Goal: Find specific page/section: Find specific page/section

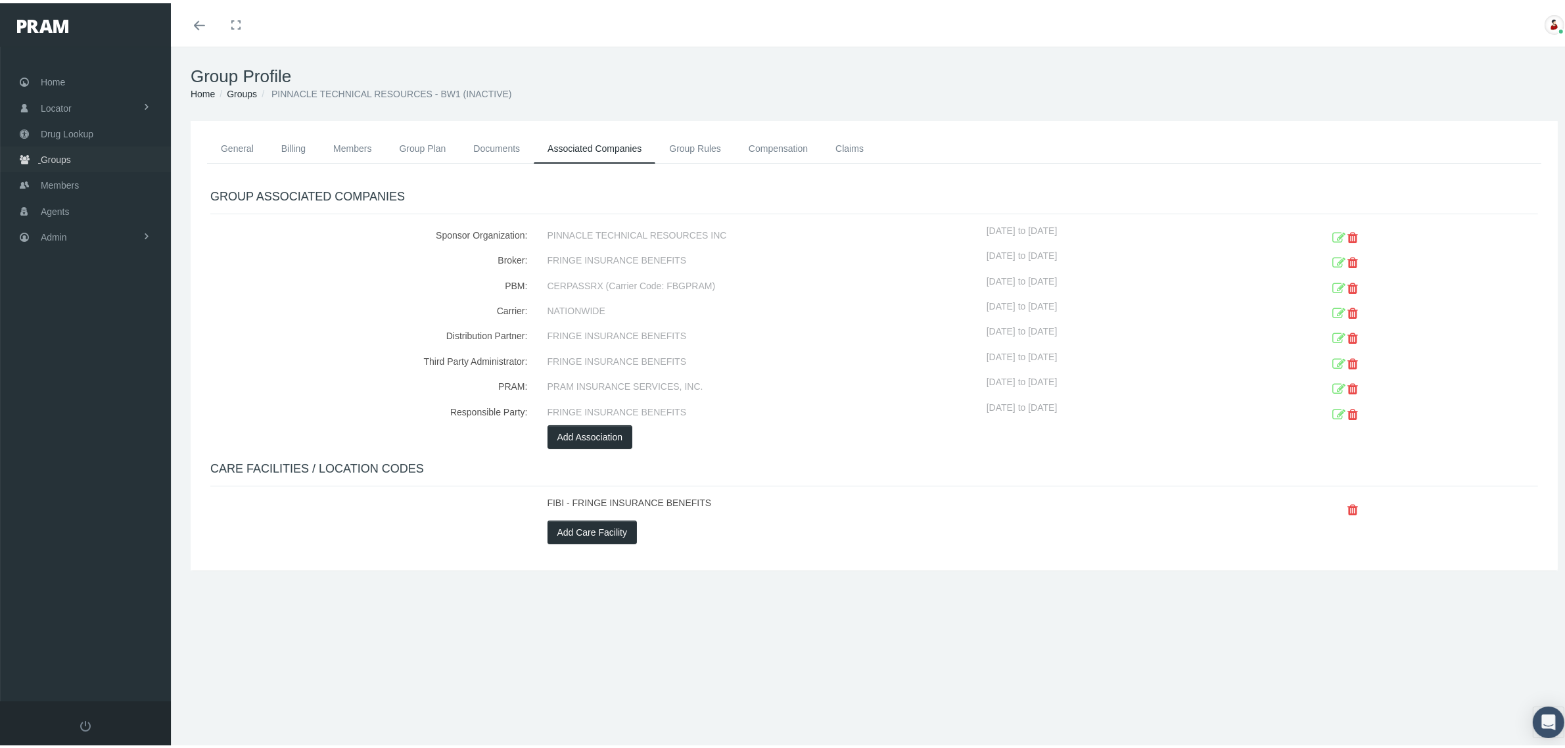
click at [61, 158] on span "Groups" at bounding box center [56, 156] width 30 height 25
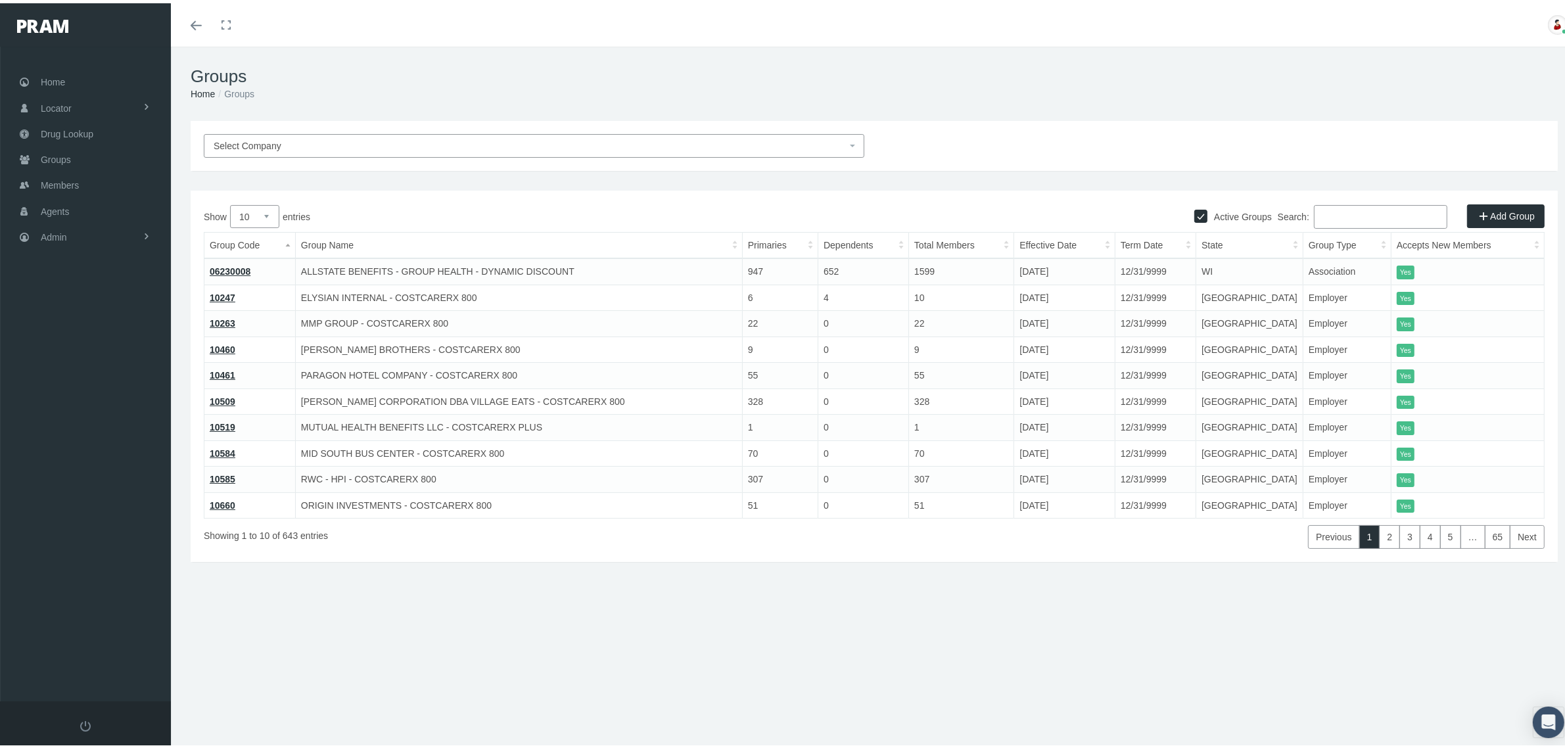
click at [1337, 217] on input "Search:" at bounding box center [1380, 214] width 133 height 24
paste input "IB0353"
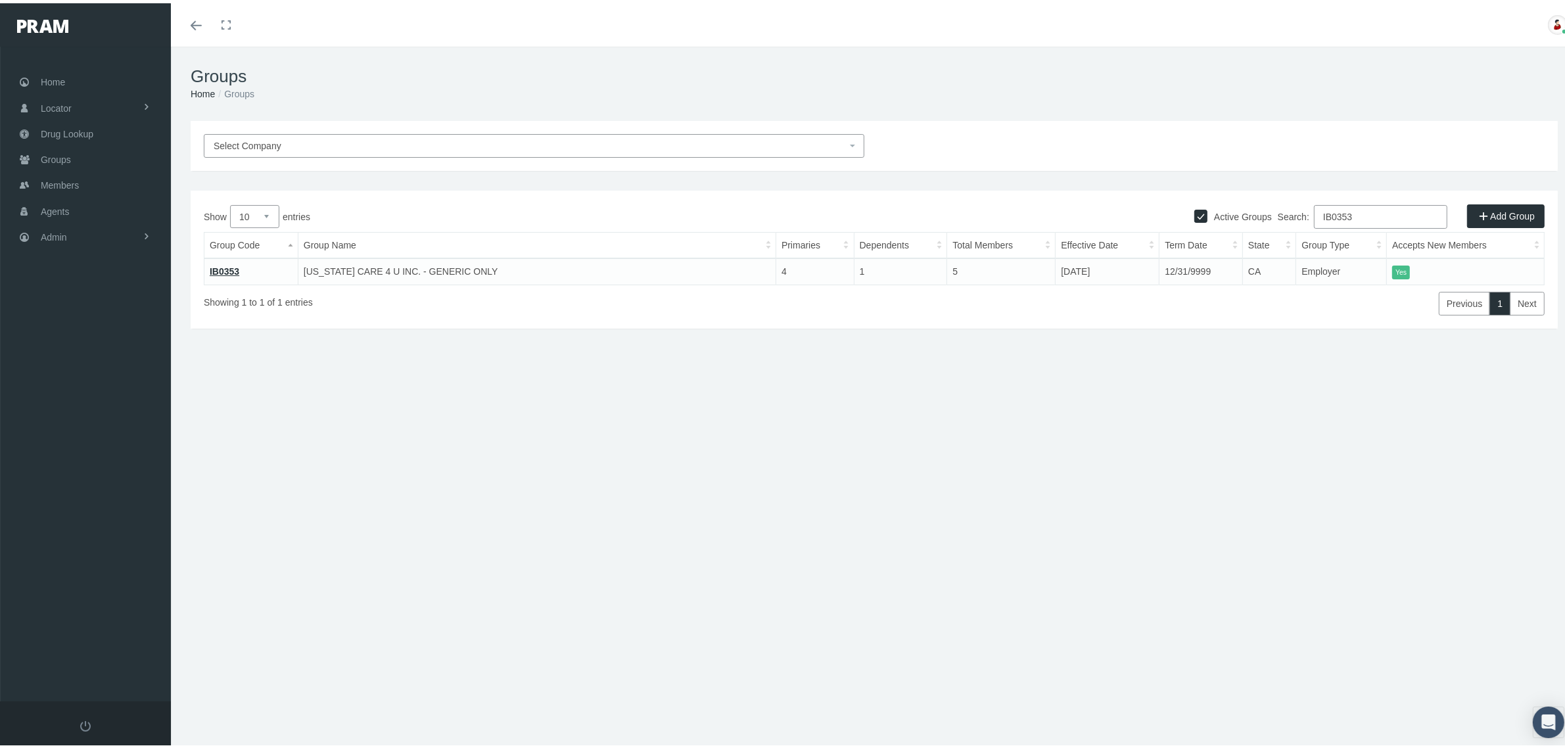
type input "IB0353"
click at [232, 268] on link "IB0353" at bounding box center [225, 268] width 30 height 11
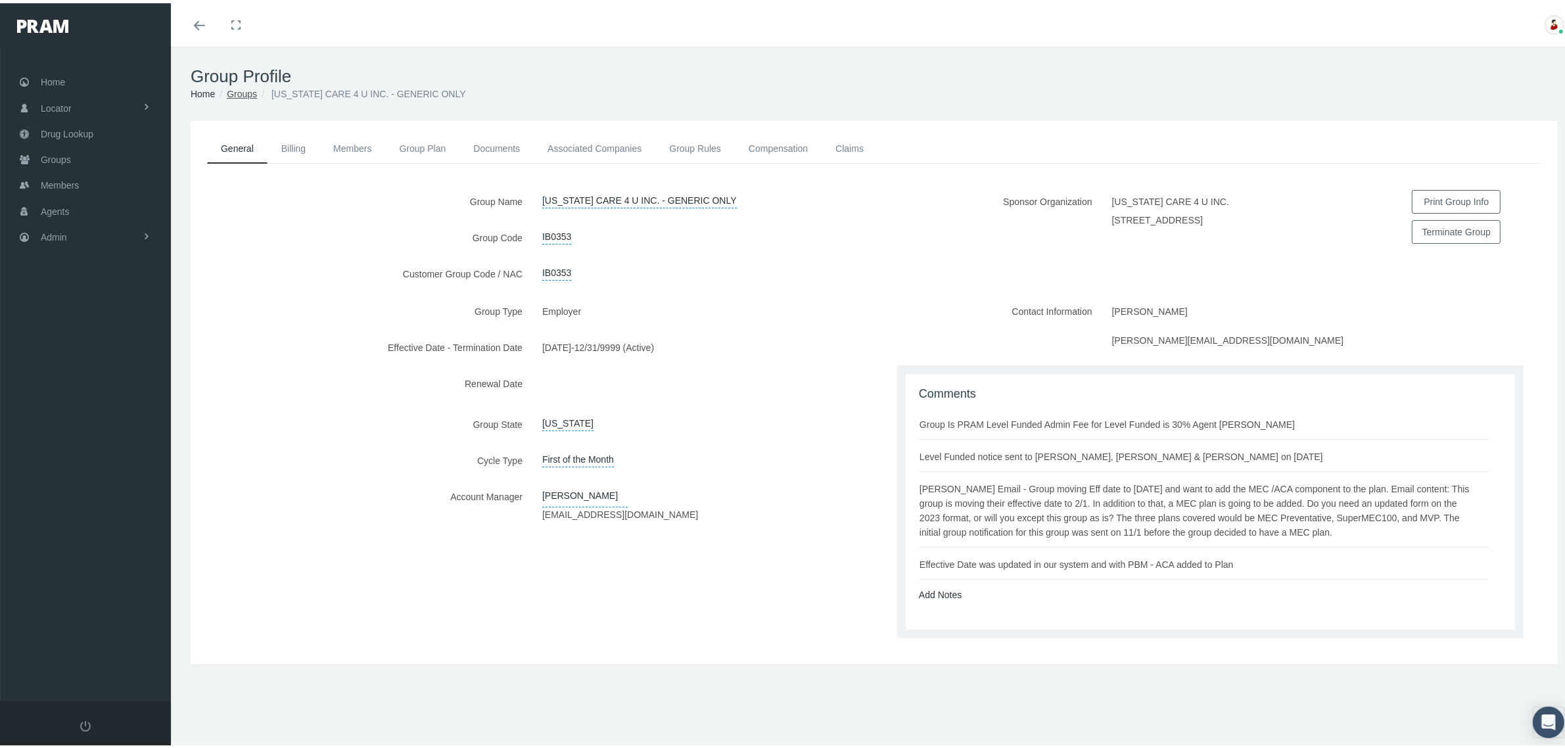
click at [240, 85] on link "Groups" at bounding box center [242, 90] width 30 height 11
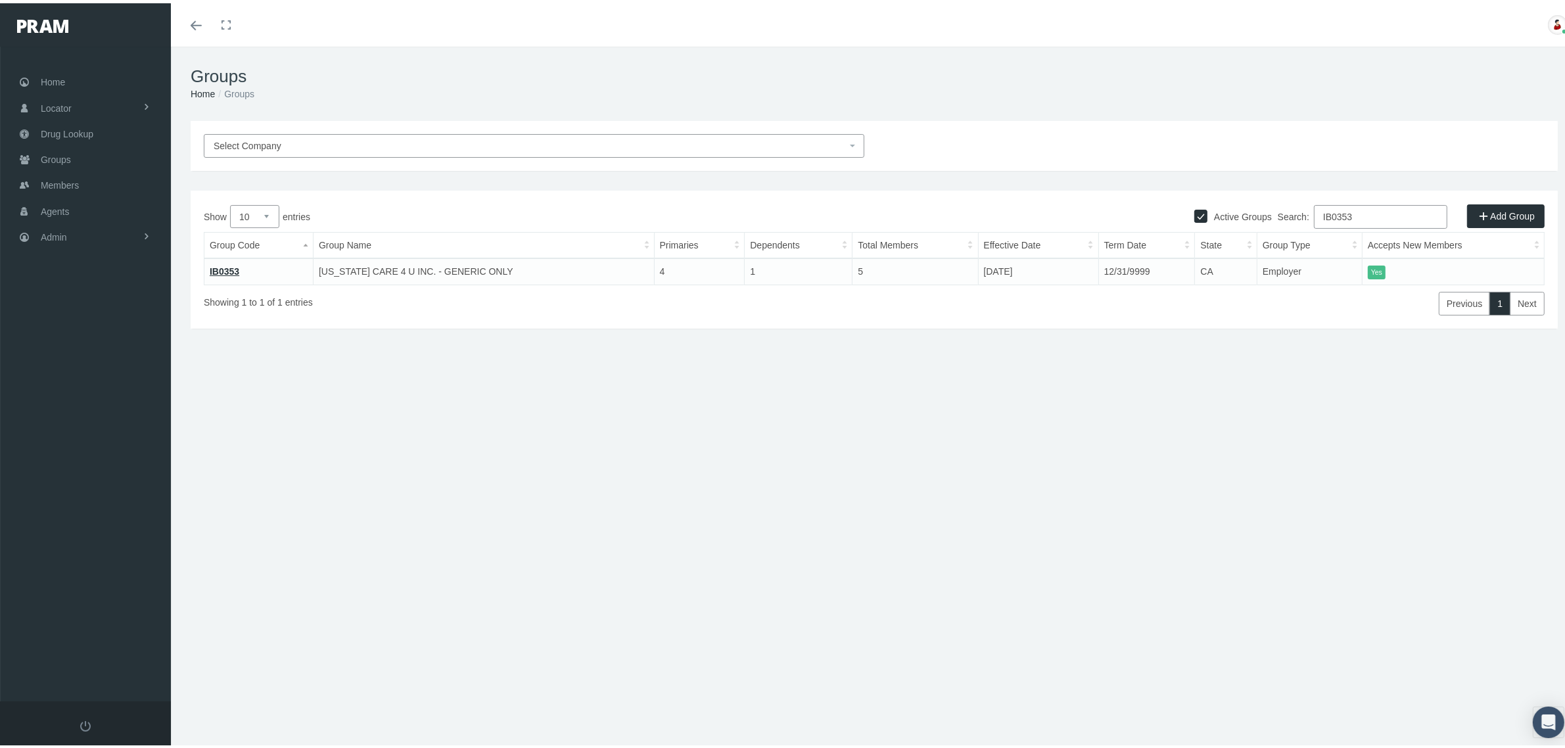
click at [1346, 212] on input "IB0353" at bounding box center [1380, 214] width 133 height 24
paste input "780231MB"
type input "780231MB"
click at [232, 267] on link "780231MB" at bounding box center [232, 268] width 45 height 11
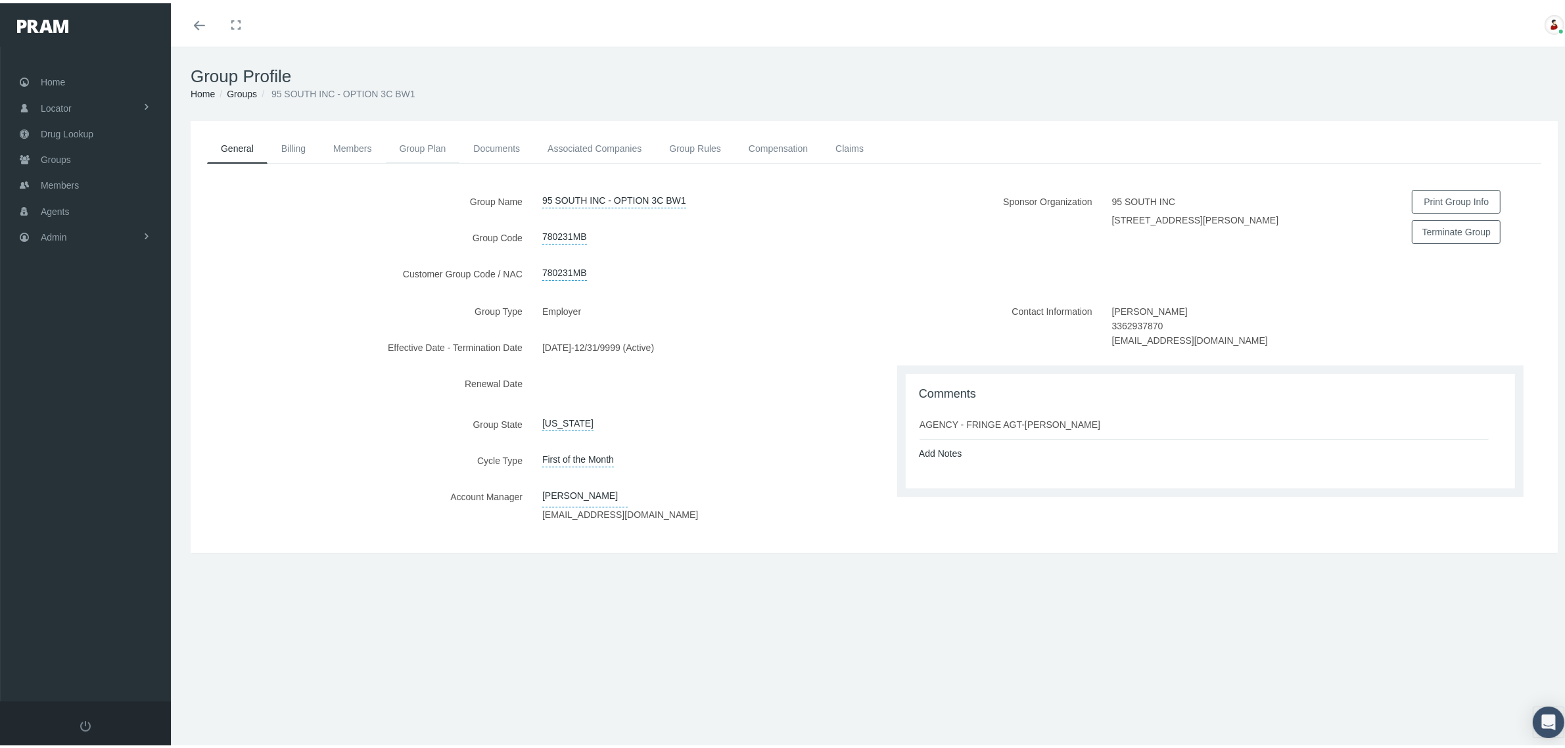
click at [415, 142] on link "Group Plan" at bounding box center [423, 145] width 74 height 29
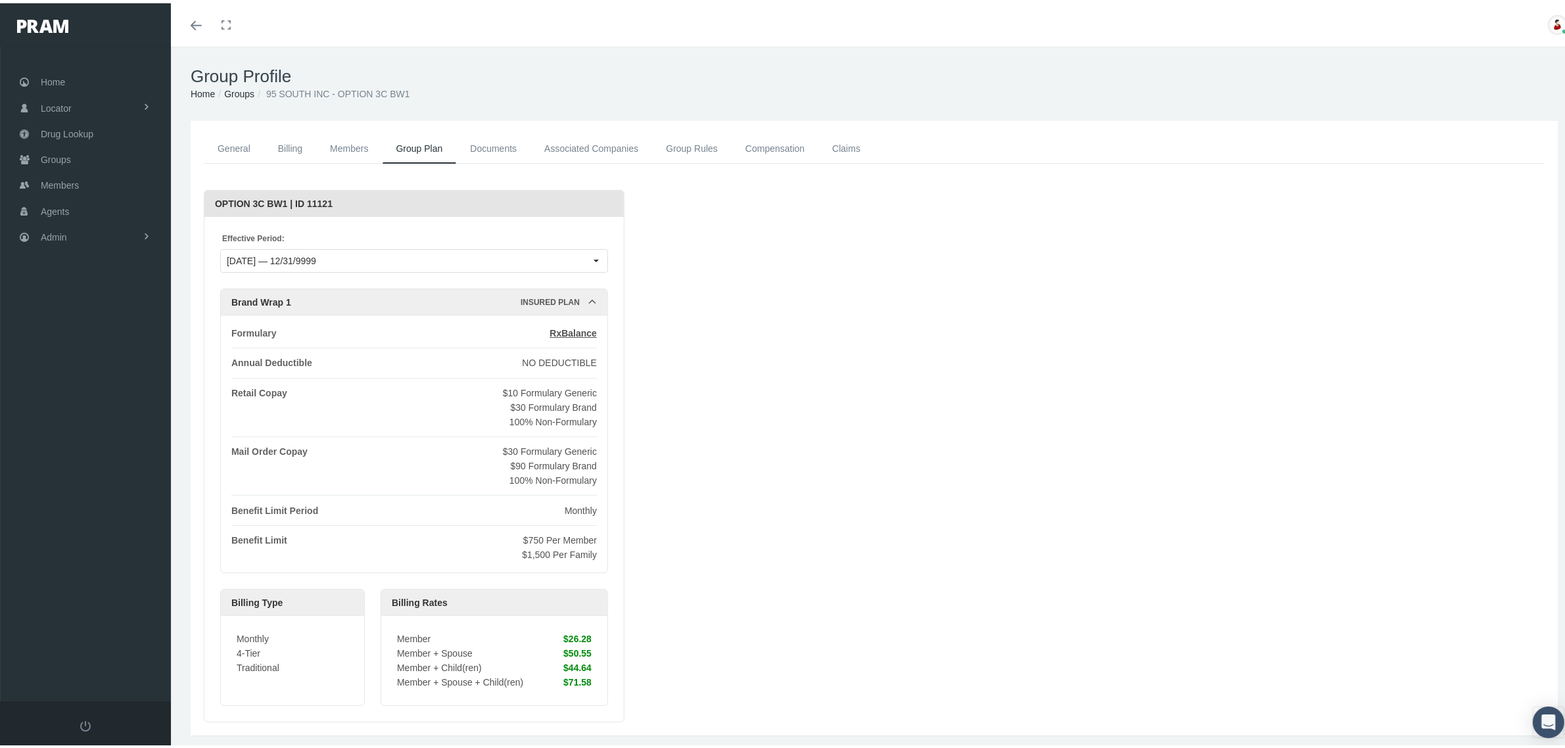
click at [505, 145] on link "Documents" at bounding box center [493, 146] width 74 height 30
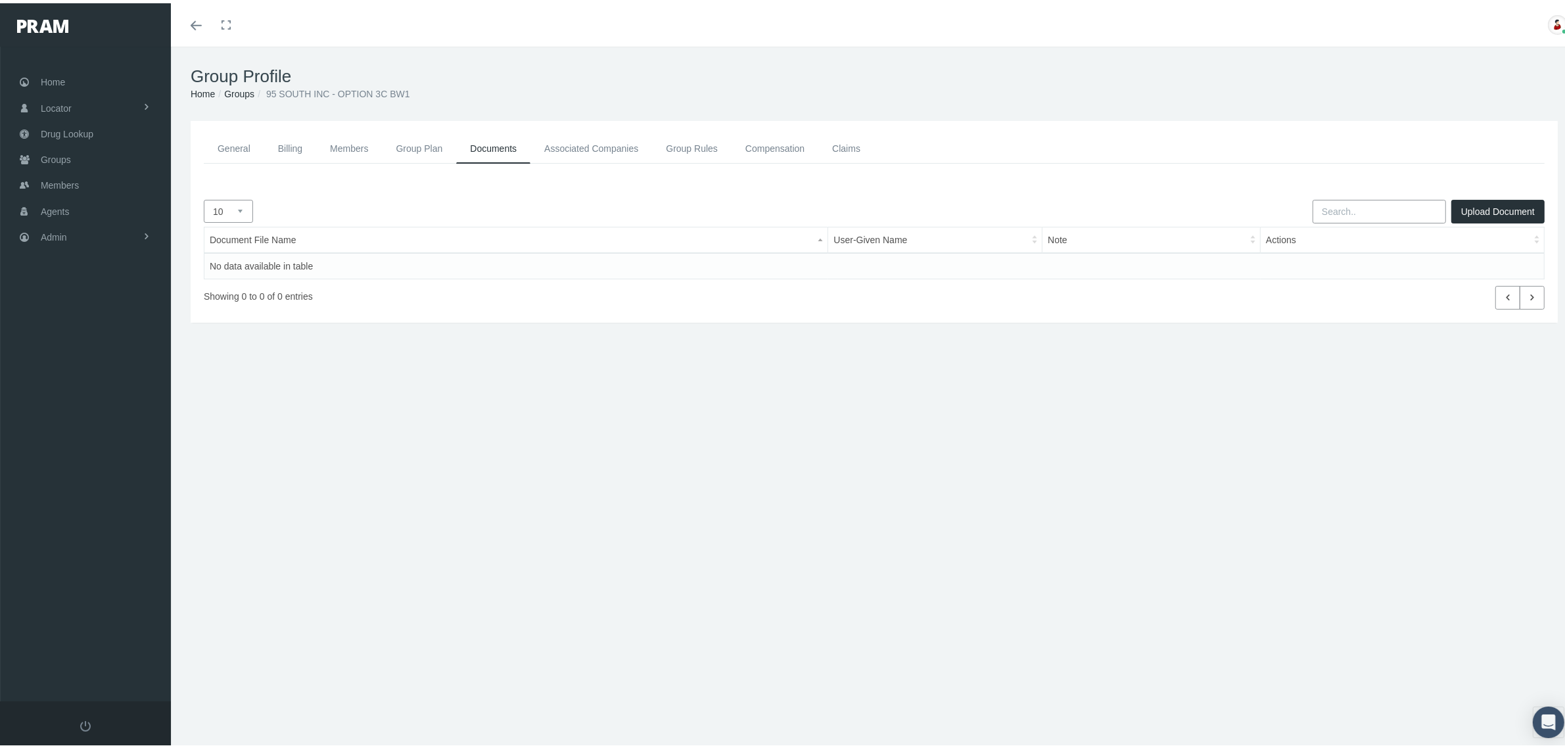
click at [851, 149] on link "Claims" at bounding box center [846, 146] width 56 height 30
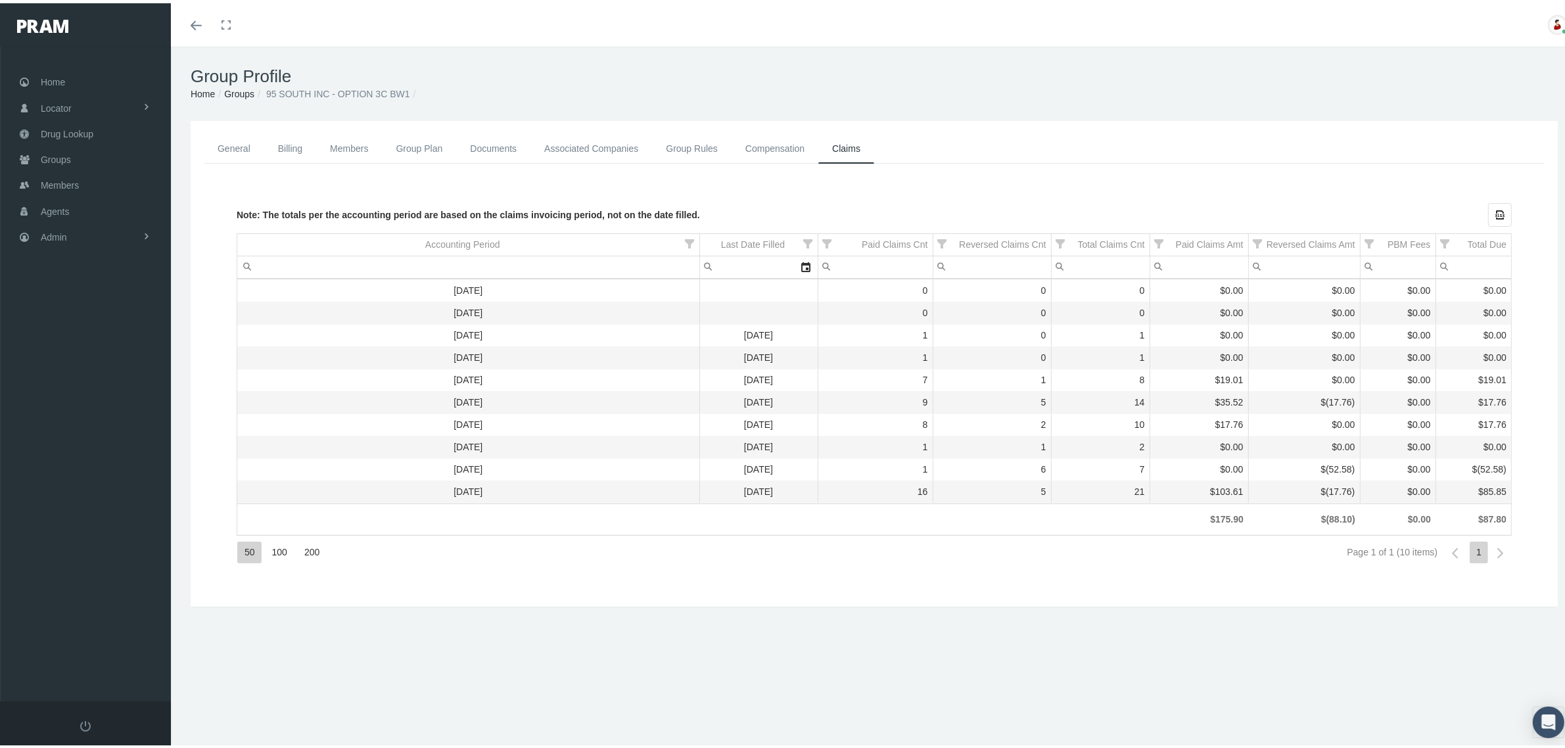
click at [780, 151] on link "Compensation" at bounding box center [774, 146] width 87 height 30
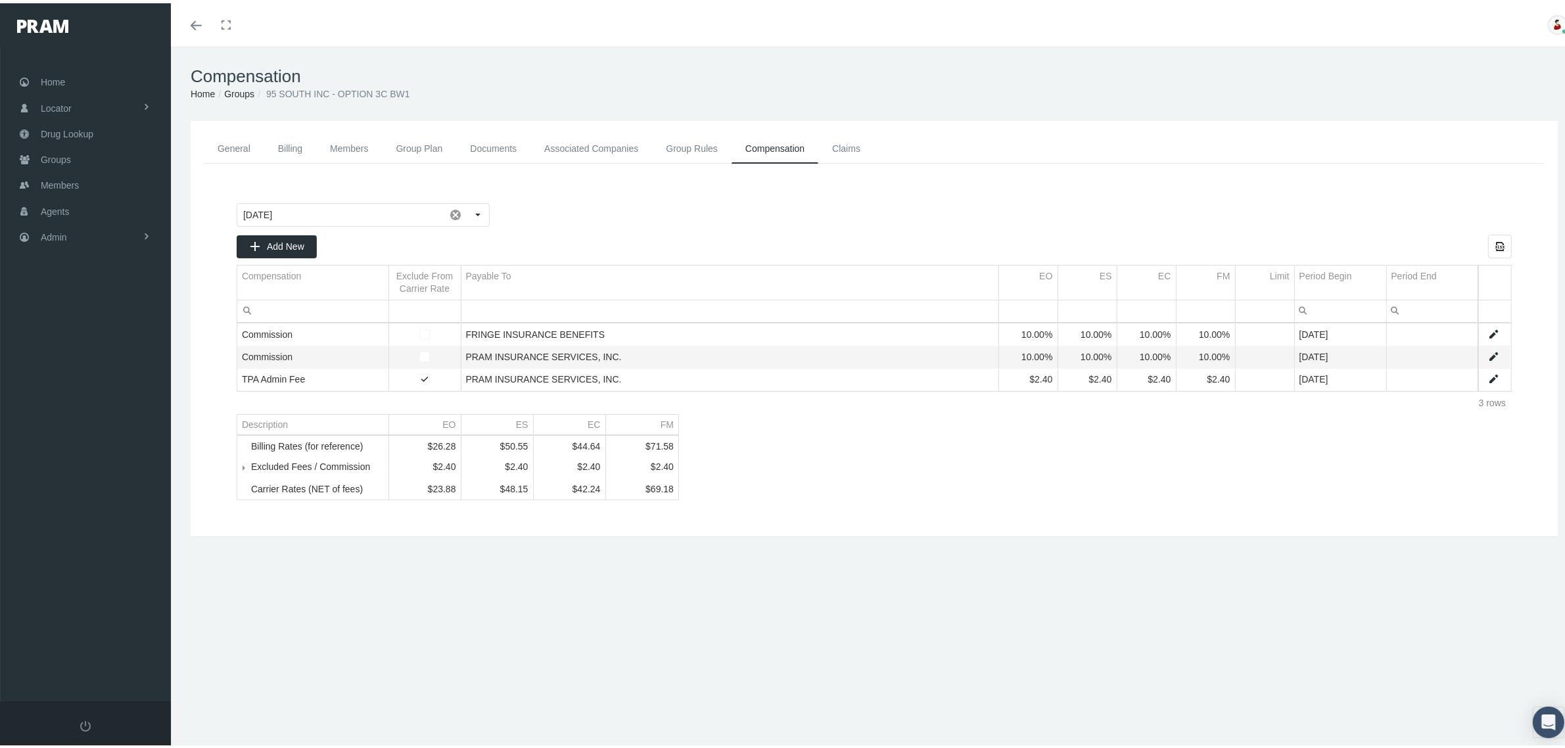
click at [845, 140] on link "Claims" at bounding box center [846, 146] width 56 height 30
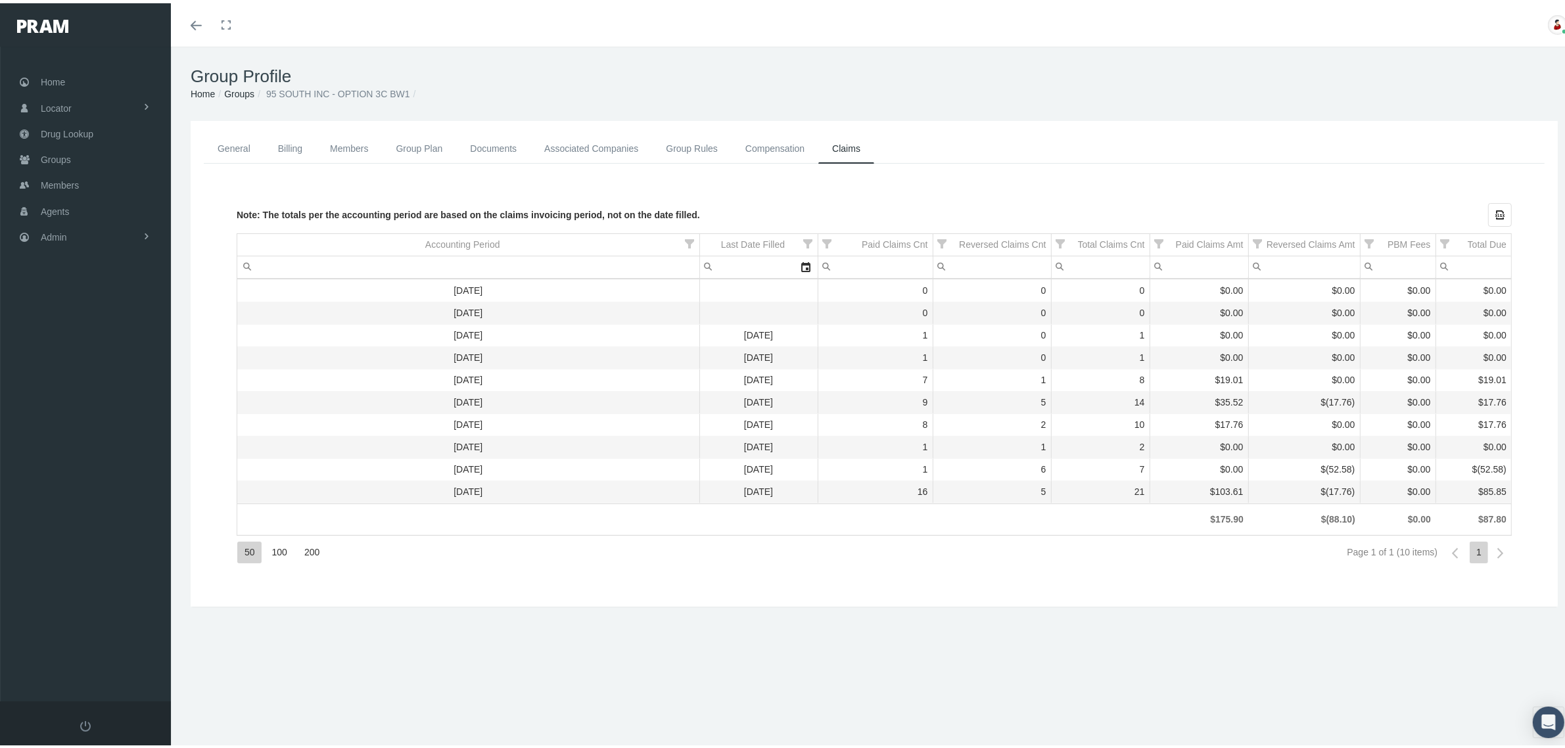
click at [214, 141] on link "General" at bounding box center [234, 146] width 60 height 30
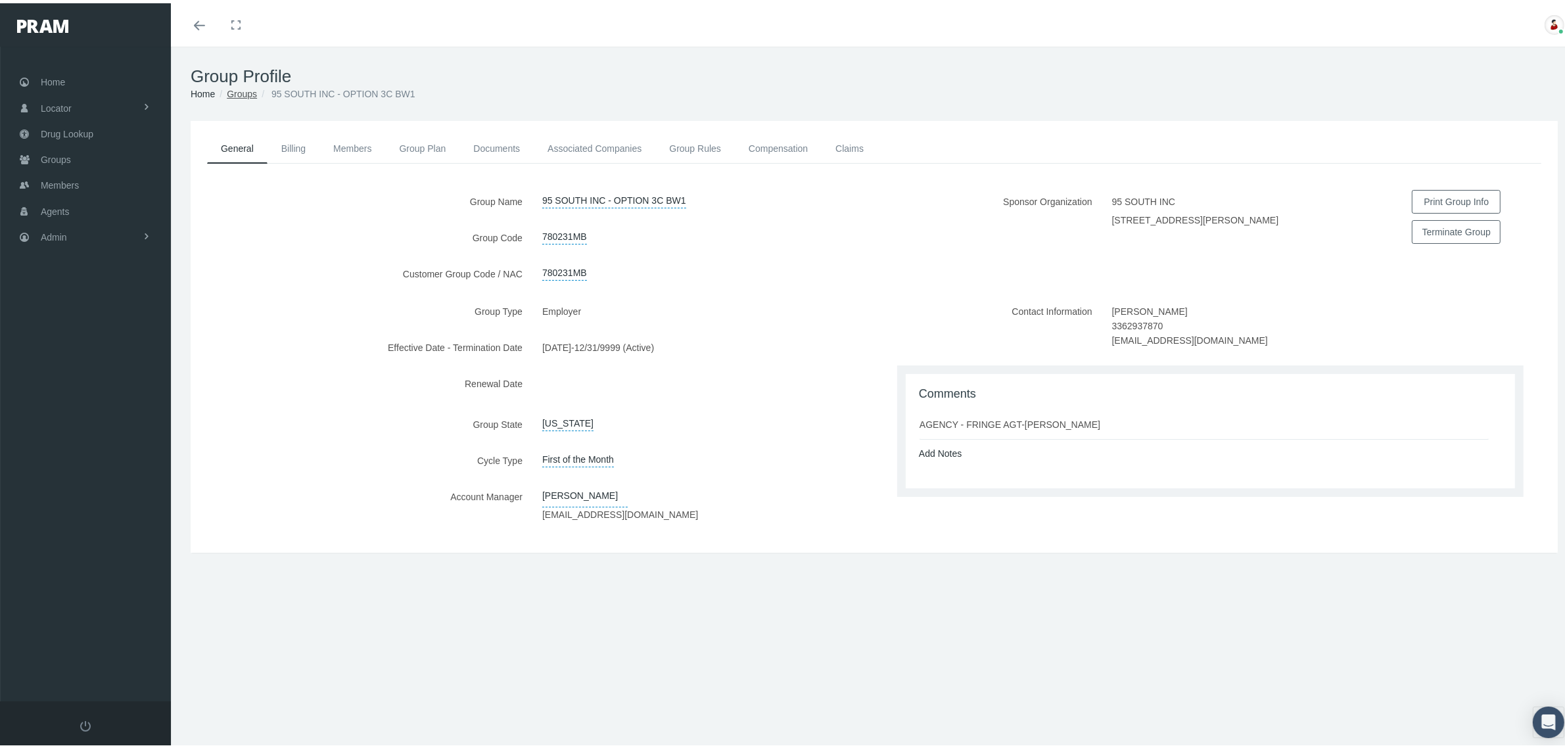
click at [250, 91] on link "Groups" at bounding box center [242, 90] width 30 height 11
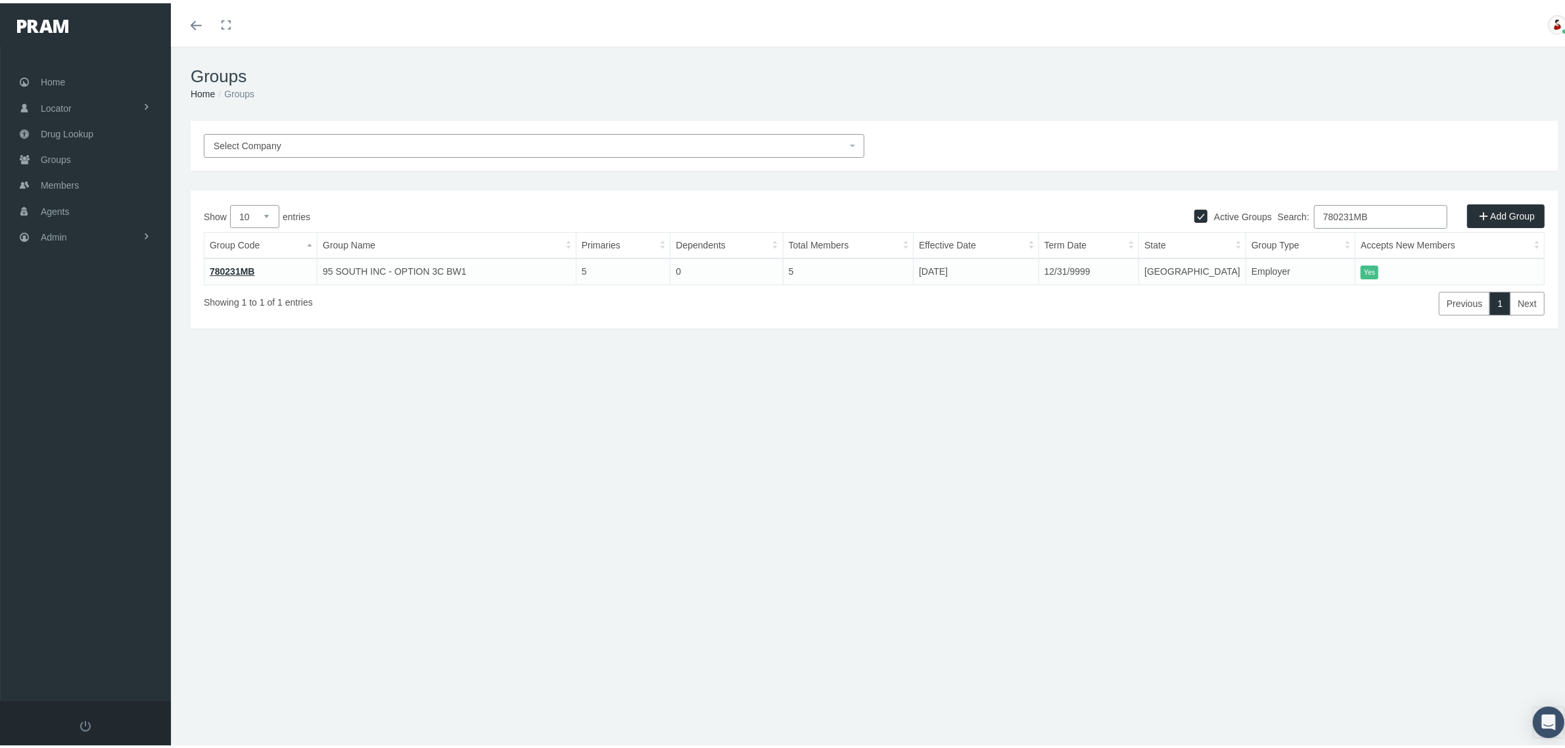
click at [1344, 220] on input "780231MB" at bounding box center [1380, 214] width 133 height 24
paste input "30395"
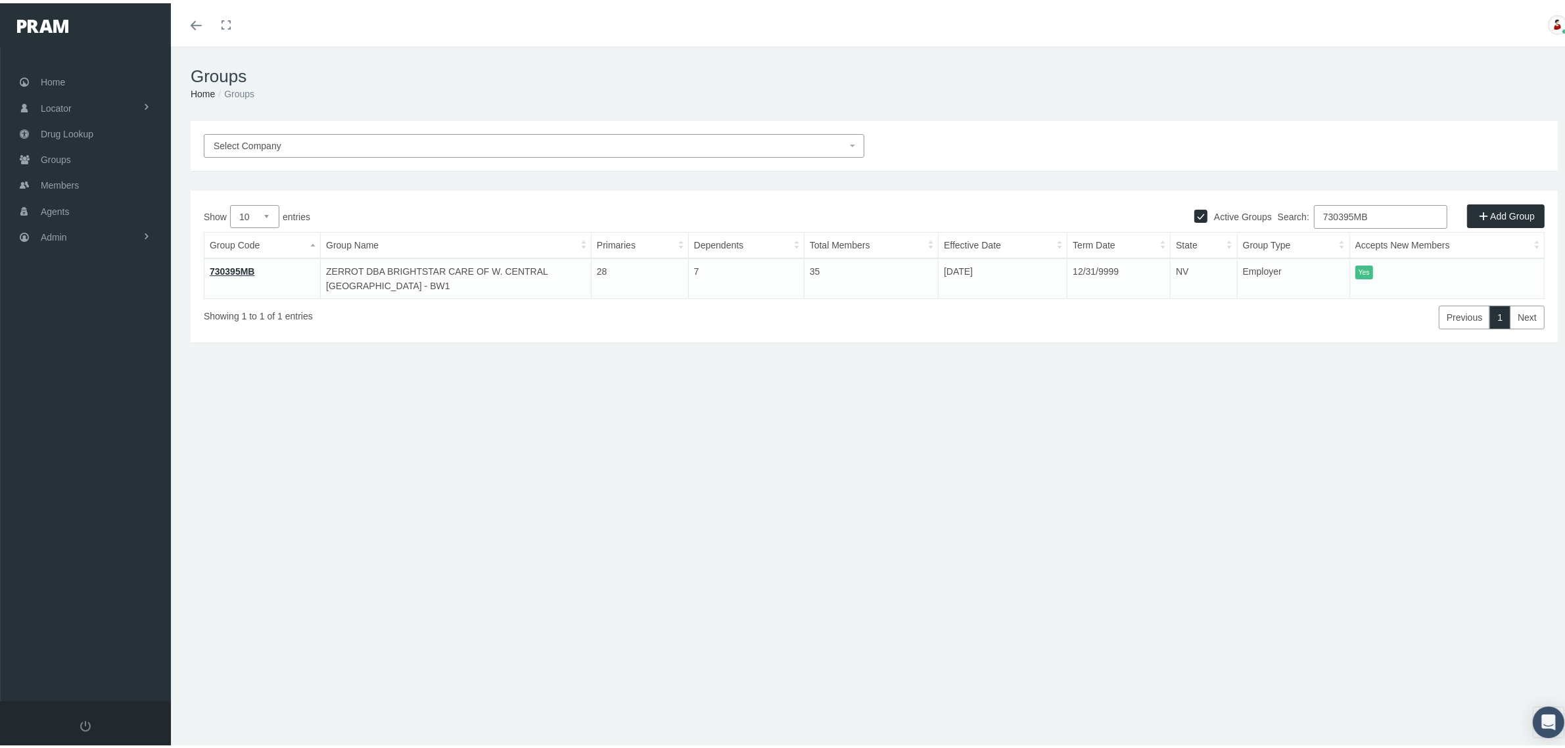
type input "730395MB"
click at [225, 267] on link "730395MB" at bounding box center [232, 268] width 45 height 11
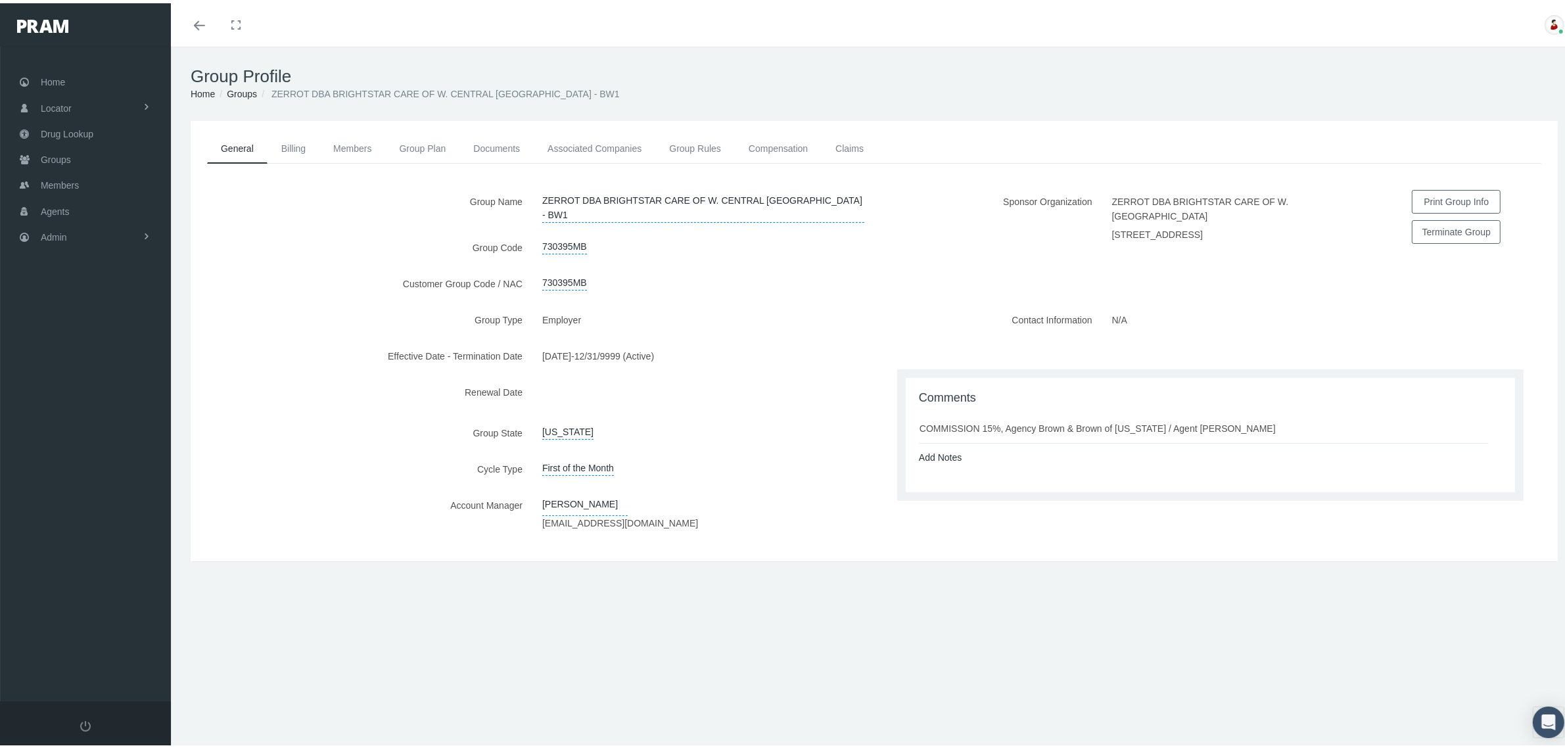
click at [844, 288] on div "Group Name ZERROT DBA BRIGHTSTAR CARE OF W. CENTRAL LAS VEGAS - BW1 Group Code …" at bounding box center [532, 246] width 683 height 118
